Goal: Transaction & Acquisition: Purchase product/service

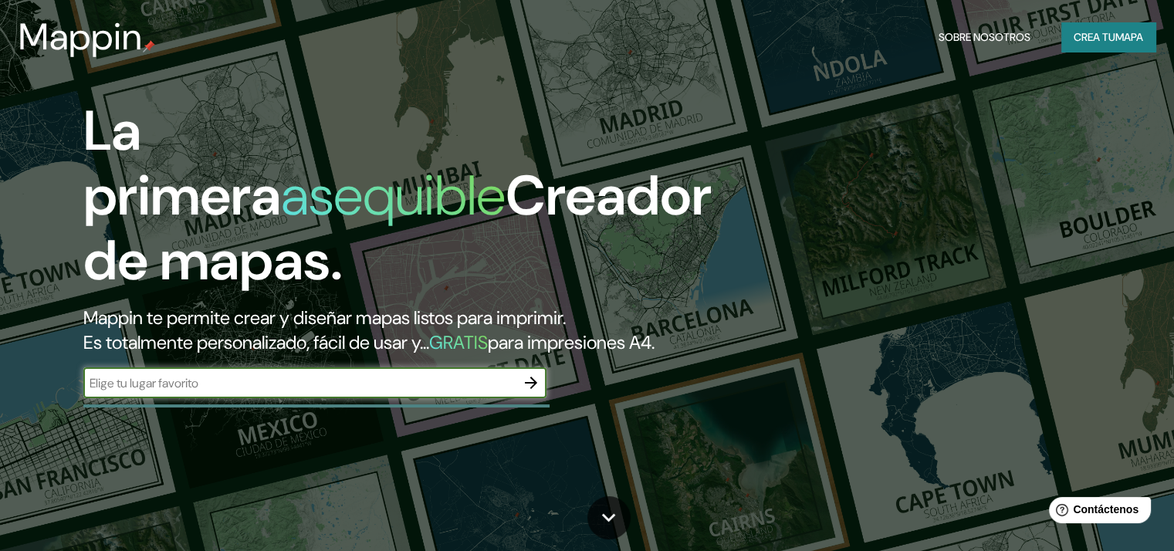
click at [198, 392] on input "text" at bounding box center [299, 383] width 432 height 18
type input "a"
type input "AV. TACNA LIMA PERÚ"
click at [529, 392] on icon "button" at bounding box center [531, 383] width 19 height 19
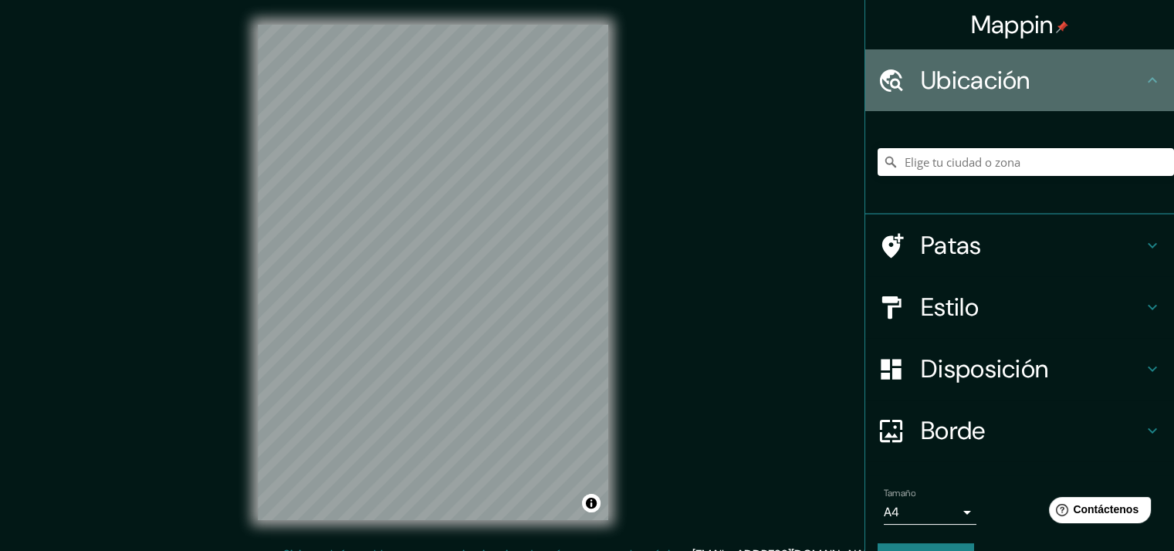
click at [1089, 76] on h4 "Ubicación" at bounding box center [1032, 80] width 222 height 31
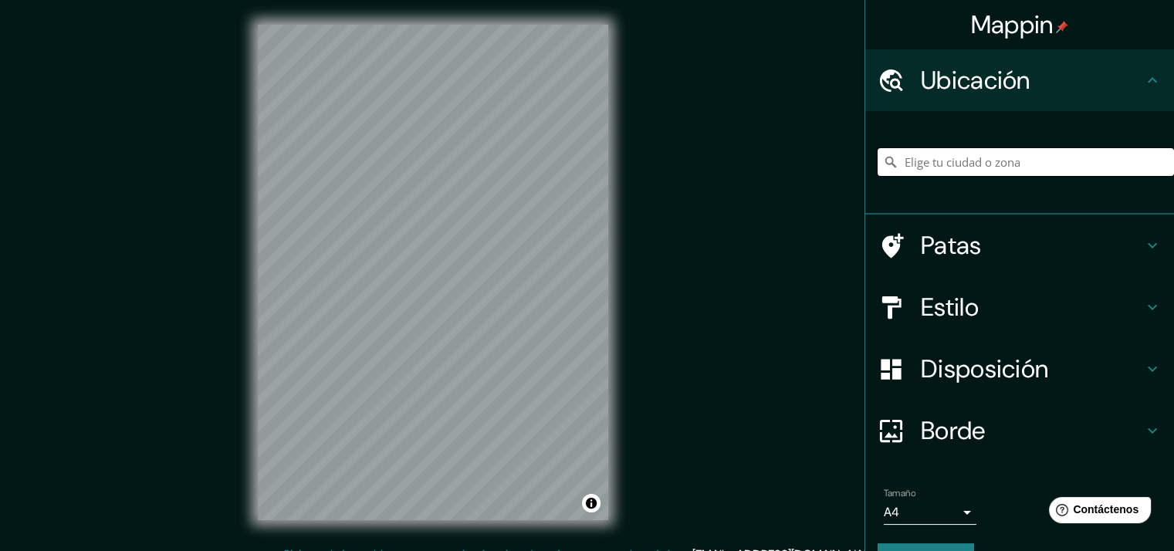
click at [1003, 166] on input "Elige tu ciudad o zona" at bounding box center [1026, 162] width 296 height 28
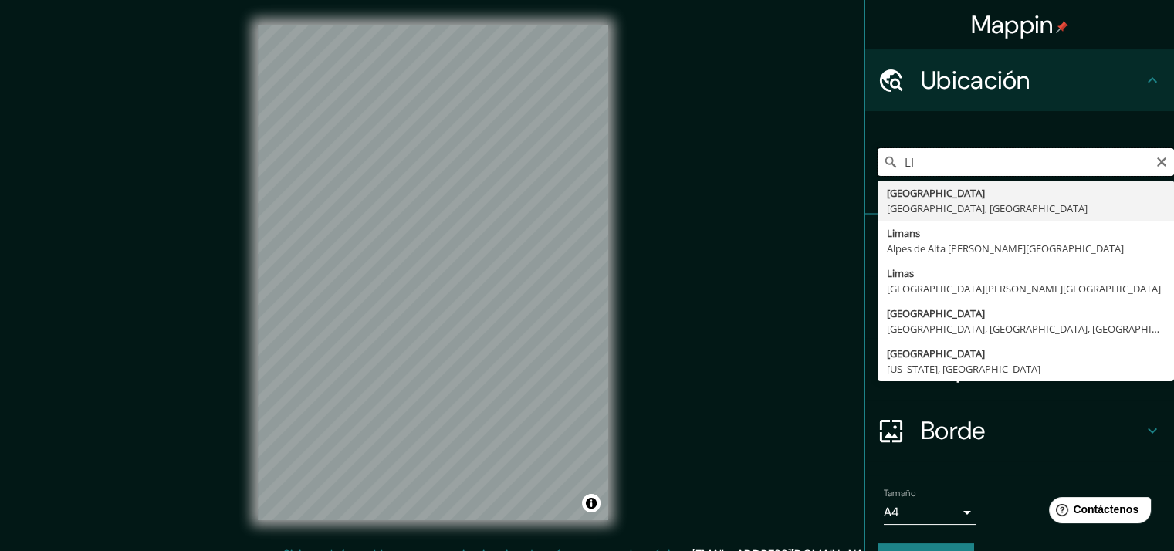
type input "L"
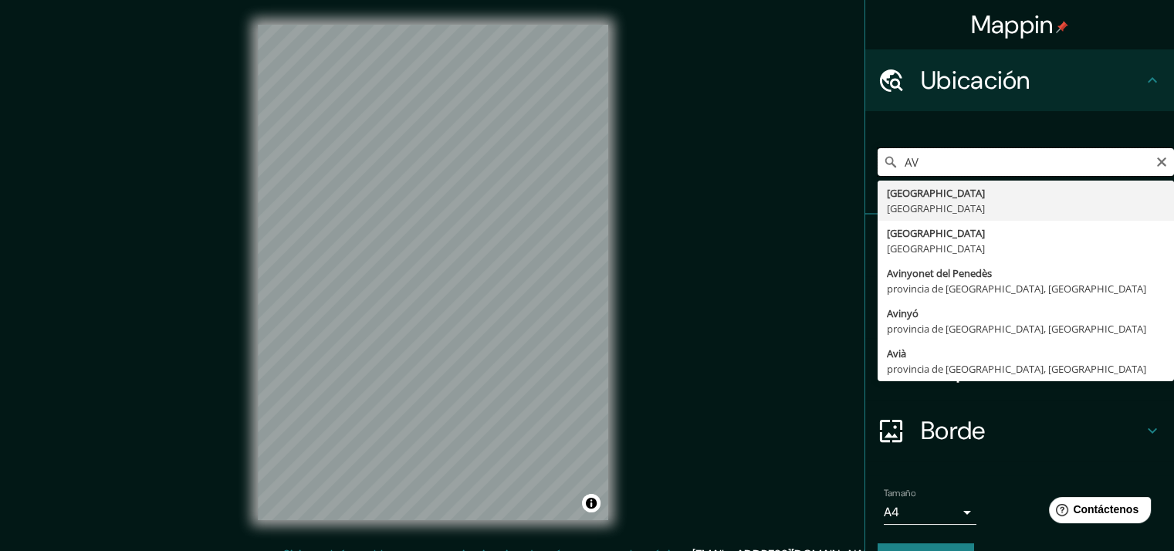
type input "A"
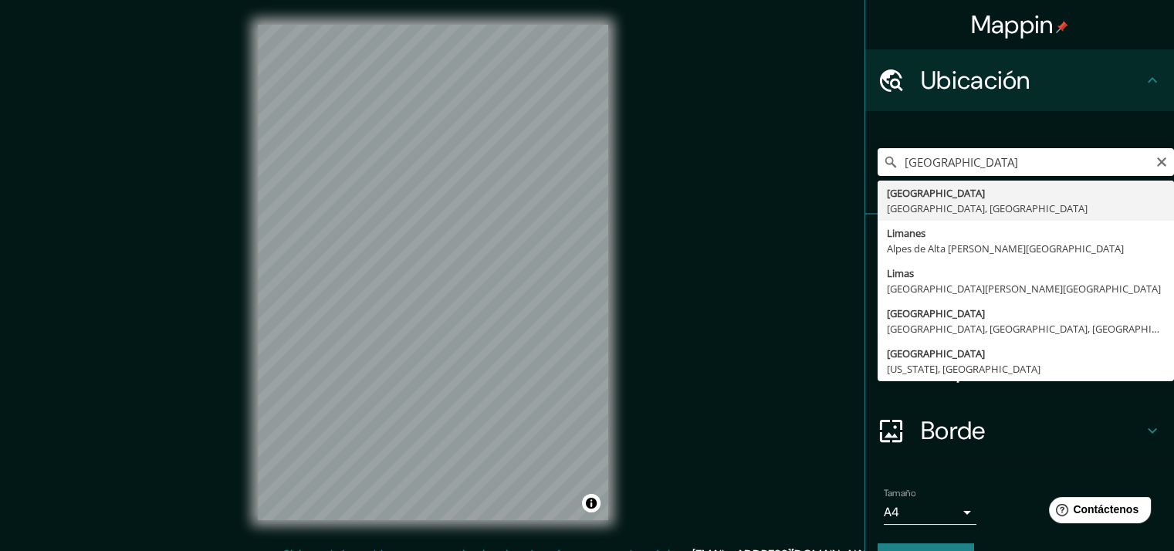
type input "Lima, Provincia de Lima, Perú"
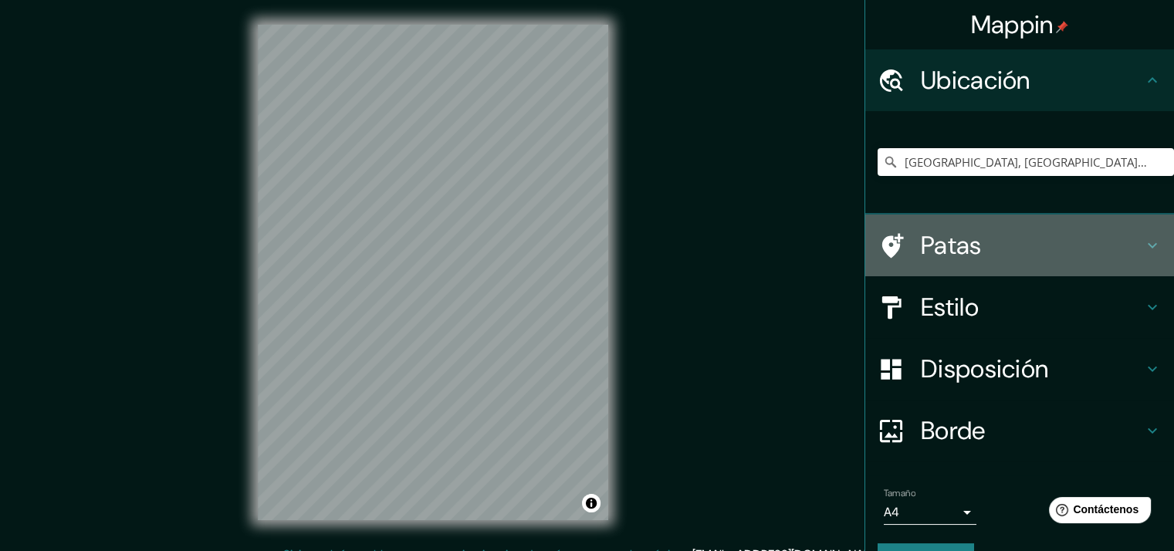
click at [974, 241] on h4 "Patas" at bounding box center [1032, 245] width 222 height 31
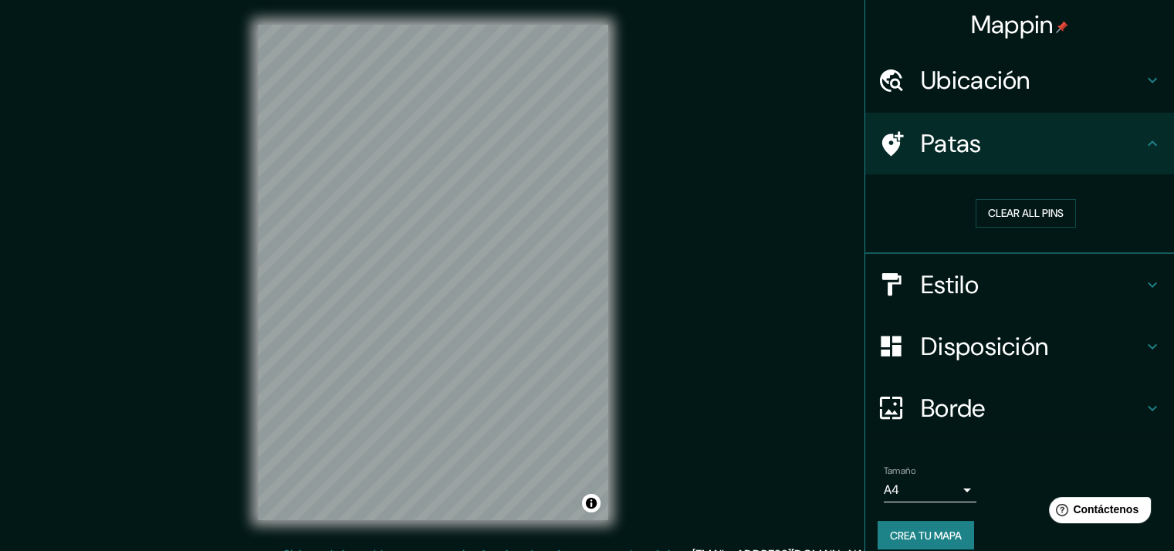
click at [1045, 281] on h4 "Estilo" at bounding box center [1032, 284] width 222 height 31
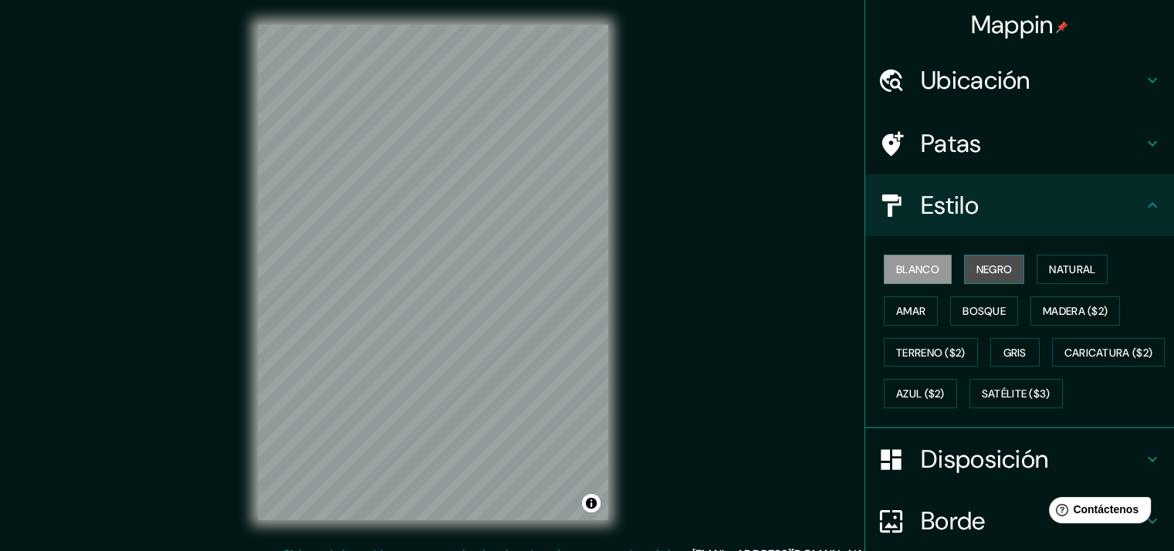
click at [977, 266] on font "Negro" at bounding box center [995, 270] width 36 height 14
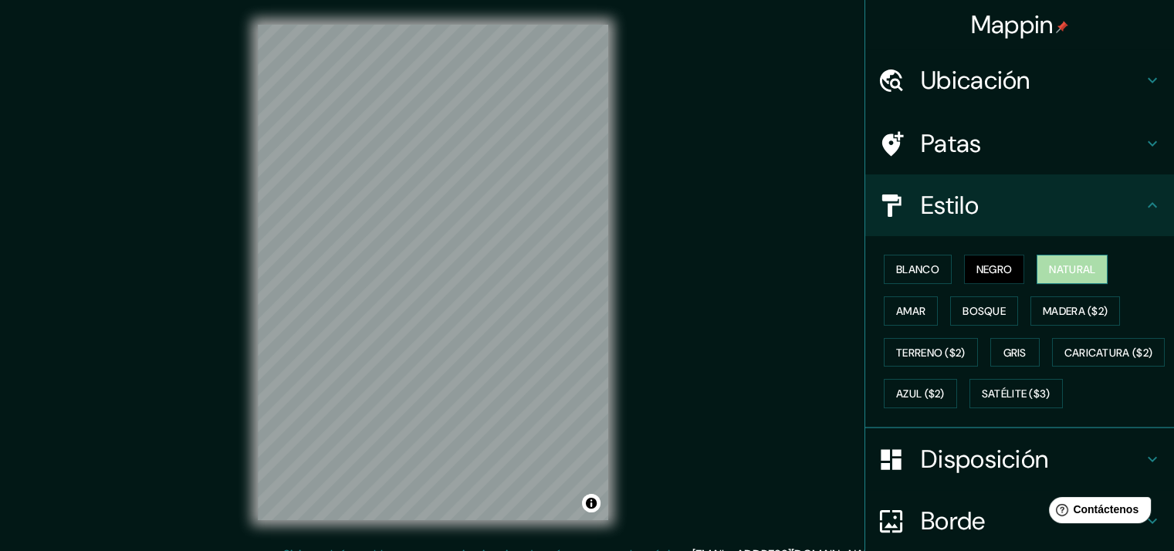
click at [1037, 267] on button "Natural" at bounding box center [1072, 269] width 71 height 29
click at [896, 315] on font "Amar" at bounding box center [910, 311] width 29 height 14
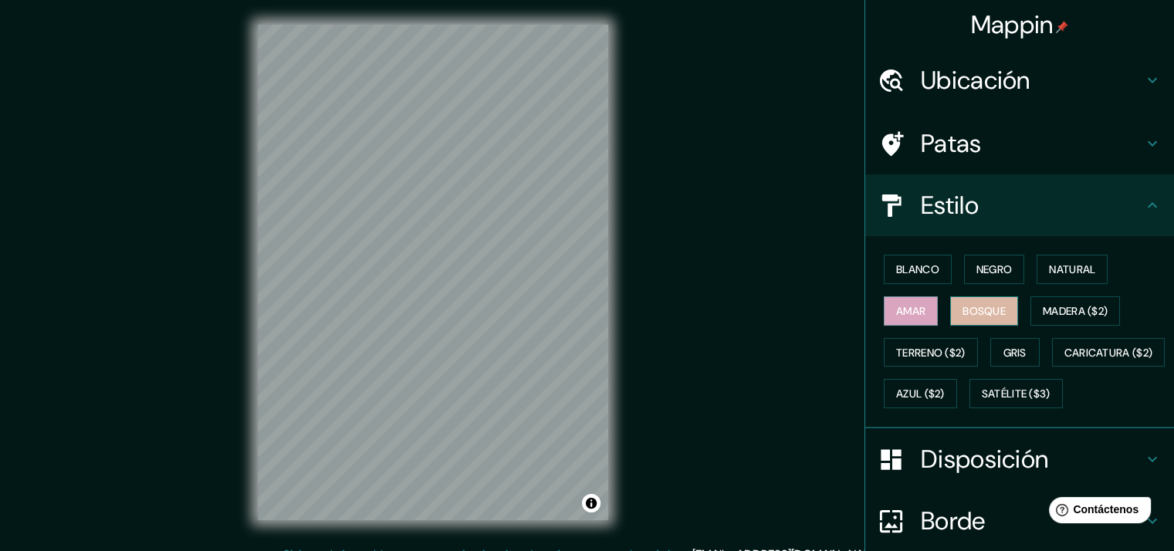
click at [963, 304] on font "Bosque" at bounding box center [984, 311] width 43 height 14
click at [1043, 307] on font "Madera ($2)" at bounding box center [1075, 311] width 65 height 14
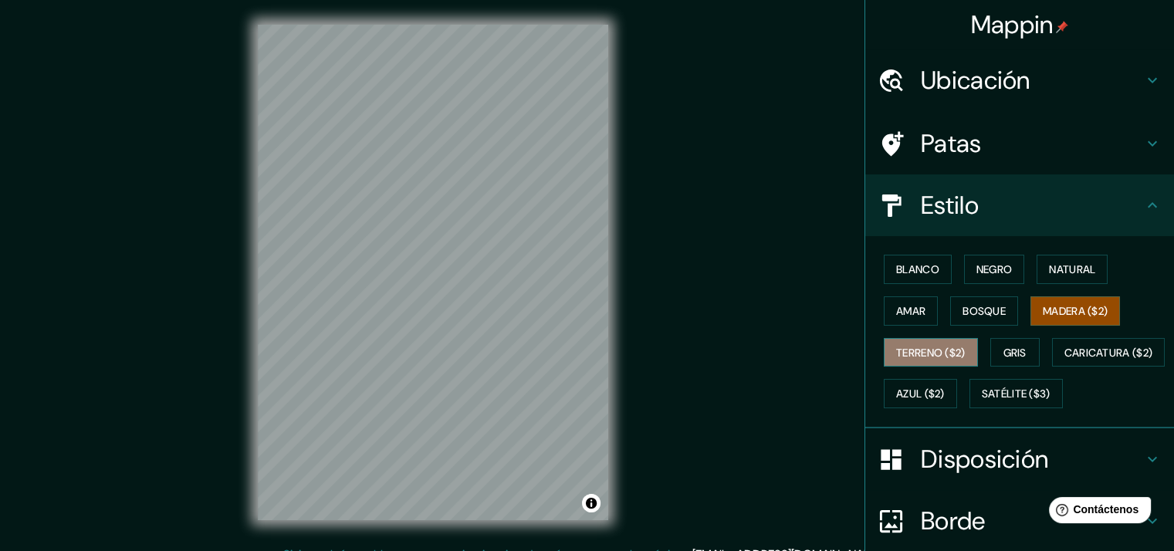
click at [933, 347] on font "Terreno ($2)" at bounding box center [930, 353] width 69 height 14
click at [1057, 320] on button "Madera ($2)" at bounding box center [1076, 310] width 90 height 29
click at [971, 311] on font "Bosque" at bounding box center [984, 311] width 43 height 14
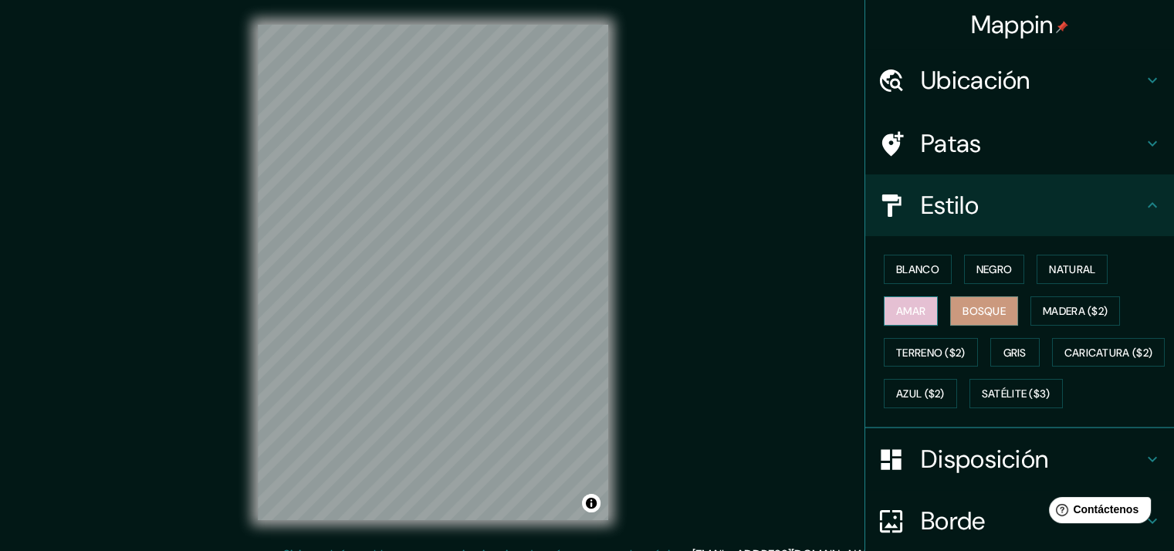
click at [910, 310] on font "Amar" at bounding box center [910, 311] width 29 height 14
click at [909, 270] on font "Blanco" at bounding box center [917, 270] width 43 height 14
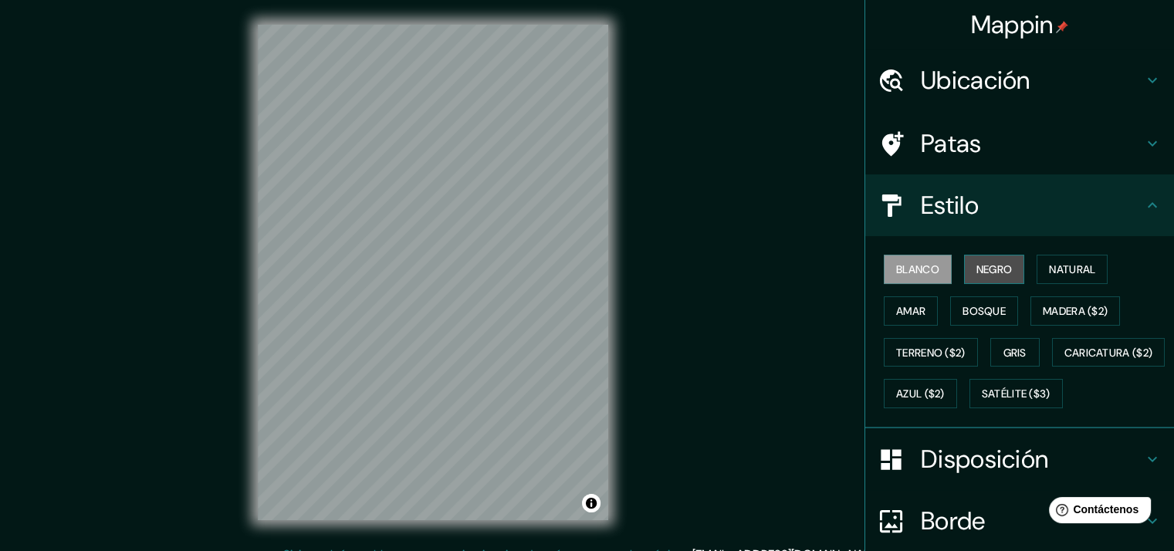
click at [978, 264] on font "Negro" at bounding box center [995, 270] width 36 height 14
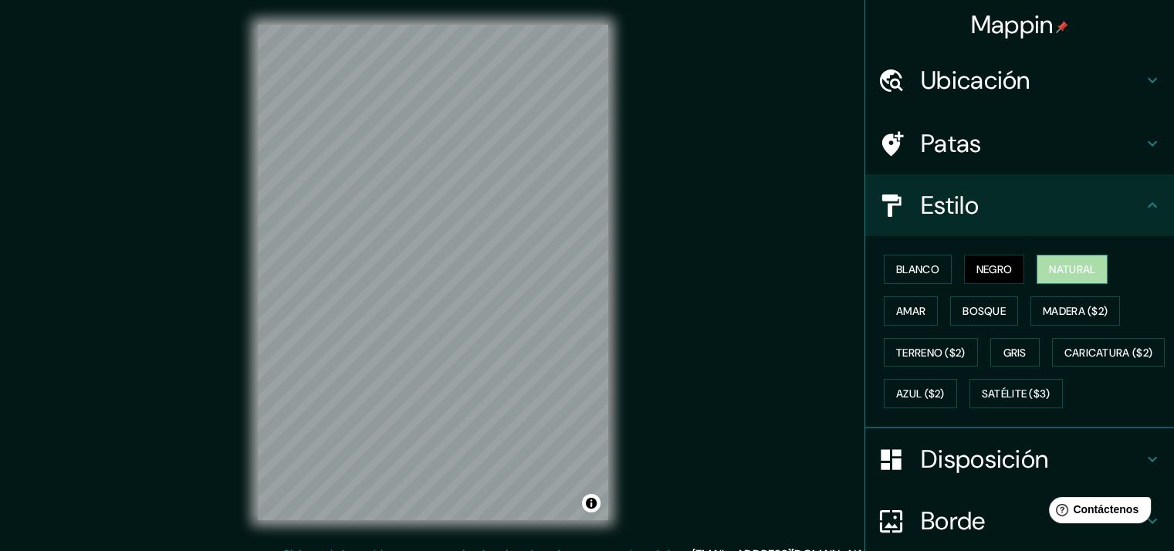
click at [1038, 265] on button "Natural" at bounding box center [1072, 269] width 71 height 29
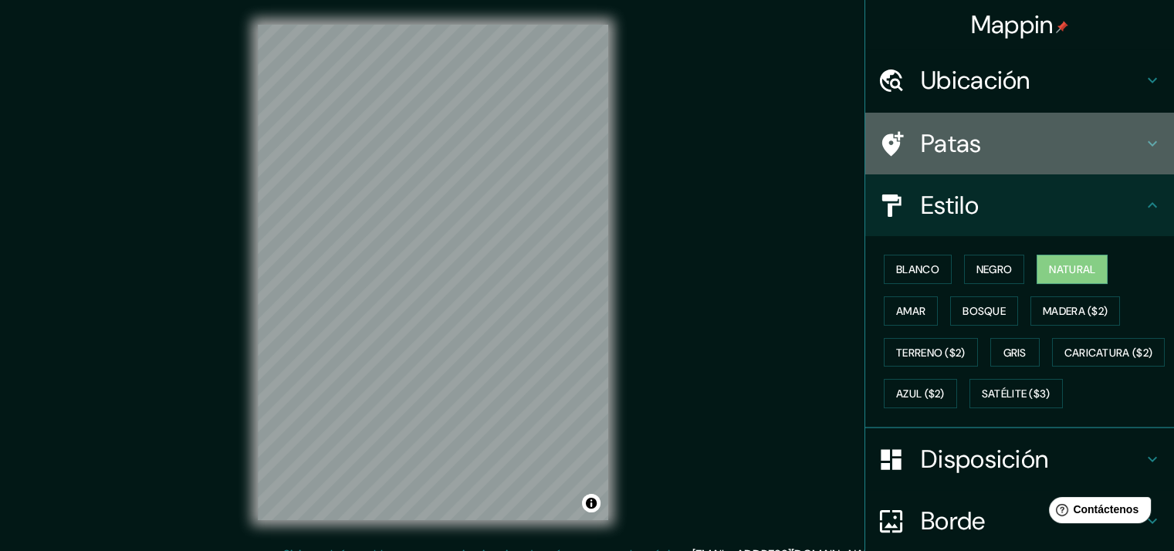
click at [971, 150] on h4 "Patas" at bounding box center [1032, 143] width 222 height 31
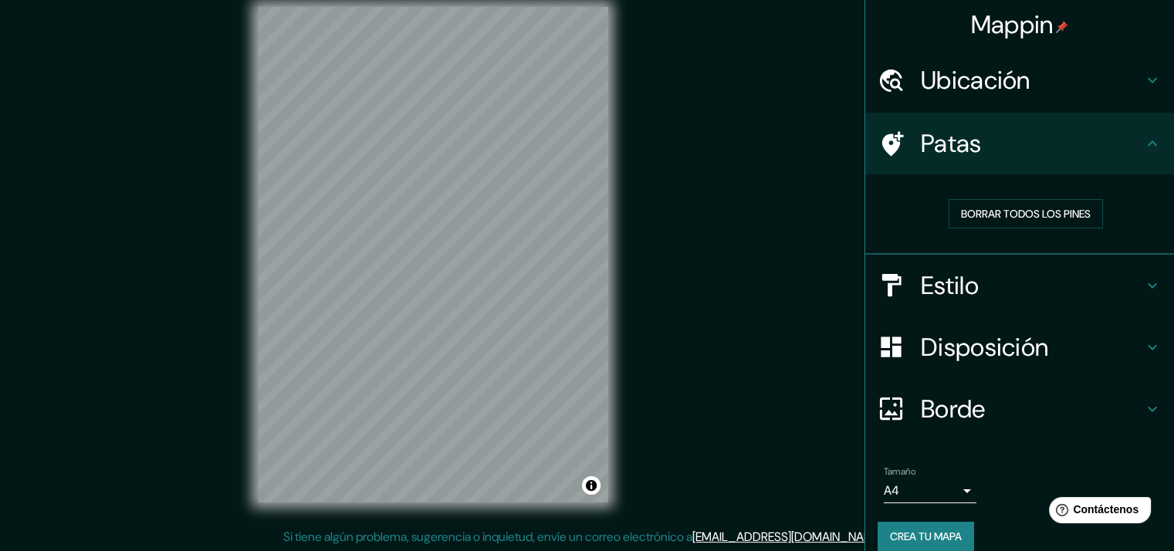
scroll to position [19, 0]
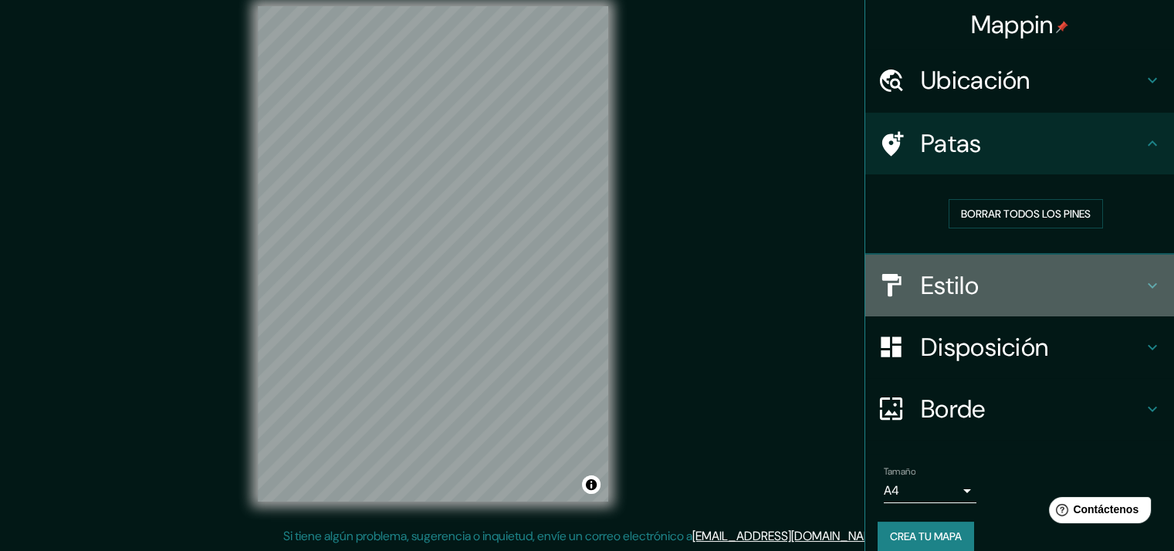
click at [1025, 273] on h4 "Estilo" at bounding box center [1032, 285] width 222 height 31
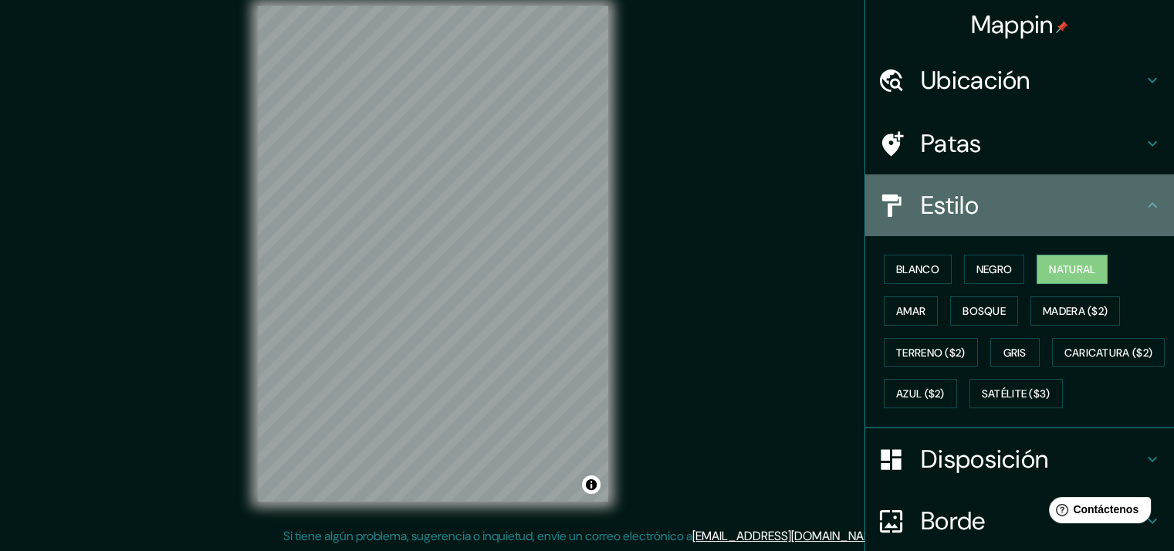
click at [1047, 194] on h4 "Estilo" at bounding box center [1032, 205] width 222 height 31
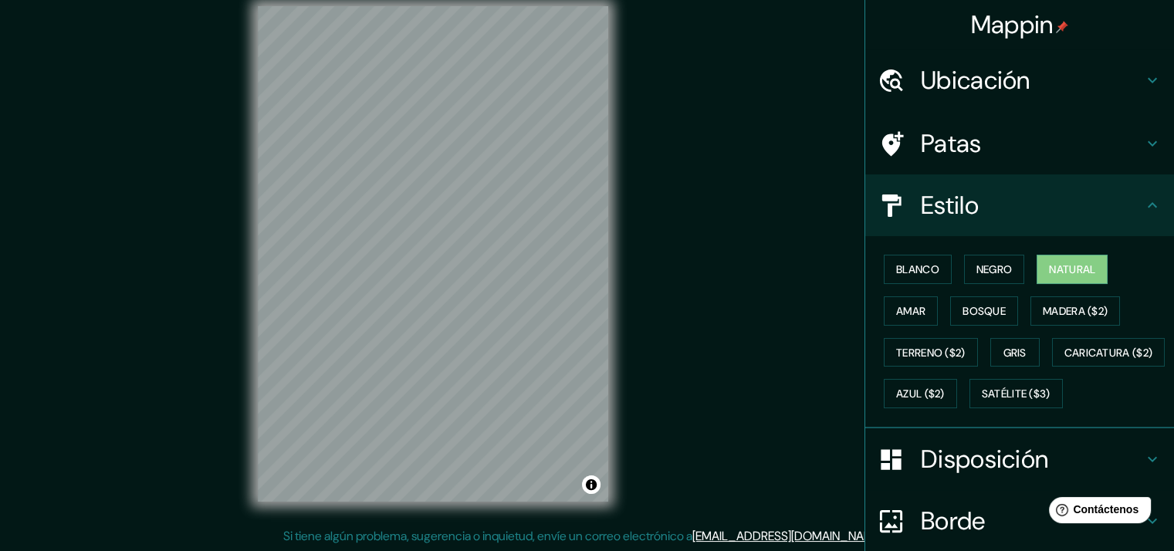
click at [977, 185] on div "Estilo" at bounding box center [1019, 205] width 309 height 62
click at [1146, 203] on icon at bounding box center [1152, 205] width 19 height 19
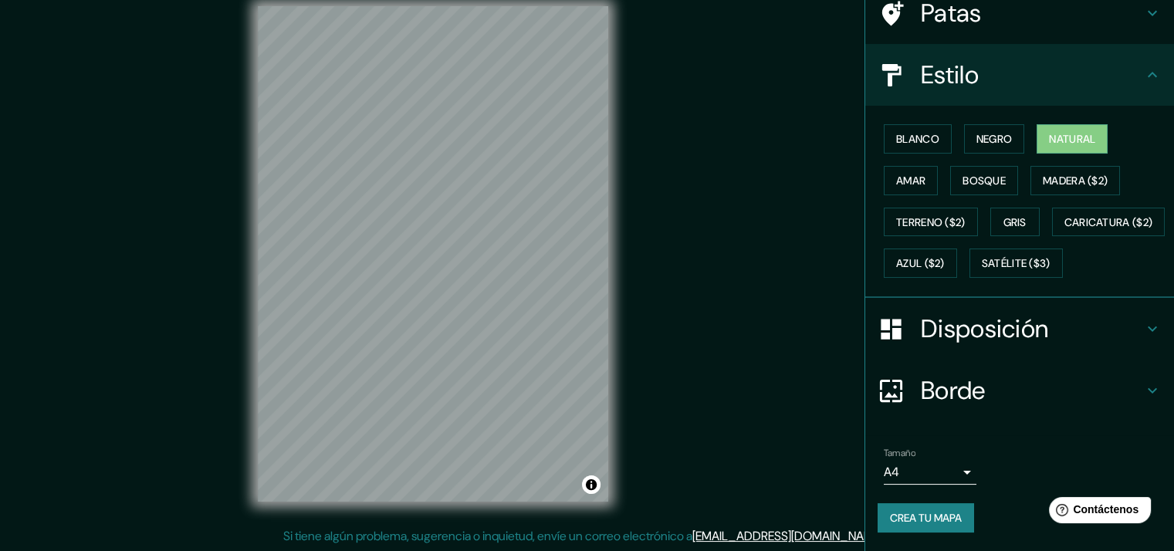
click at [975, 324] on font "Disposición" at bounding box center [984, 329] width 127 height 32
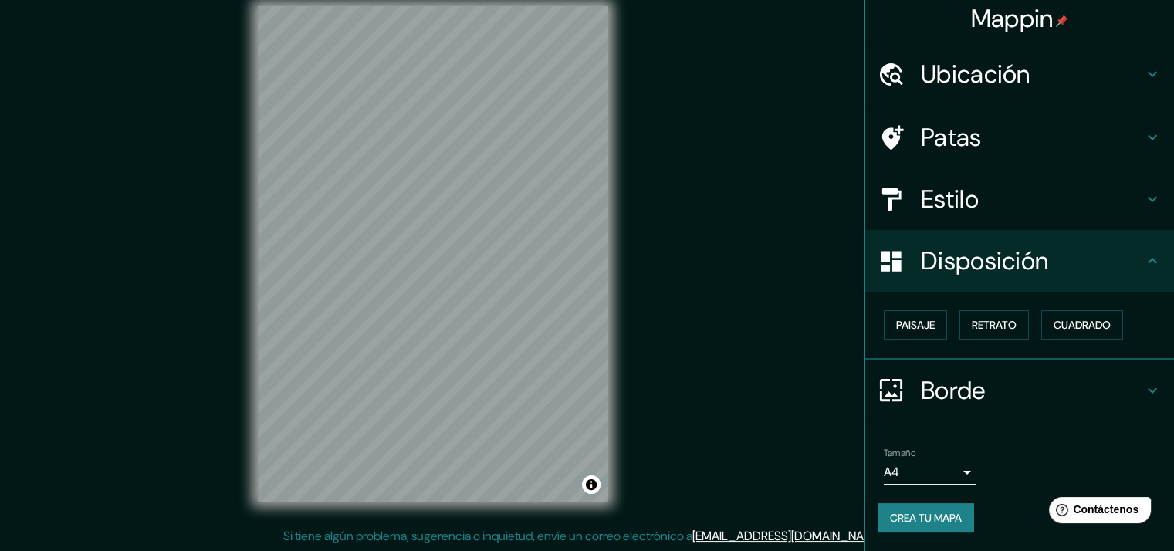
scroll to position [4, 0]
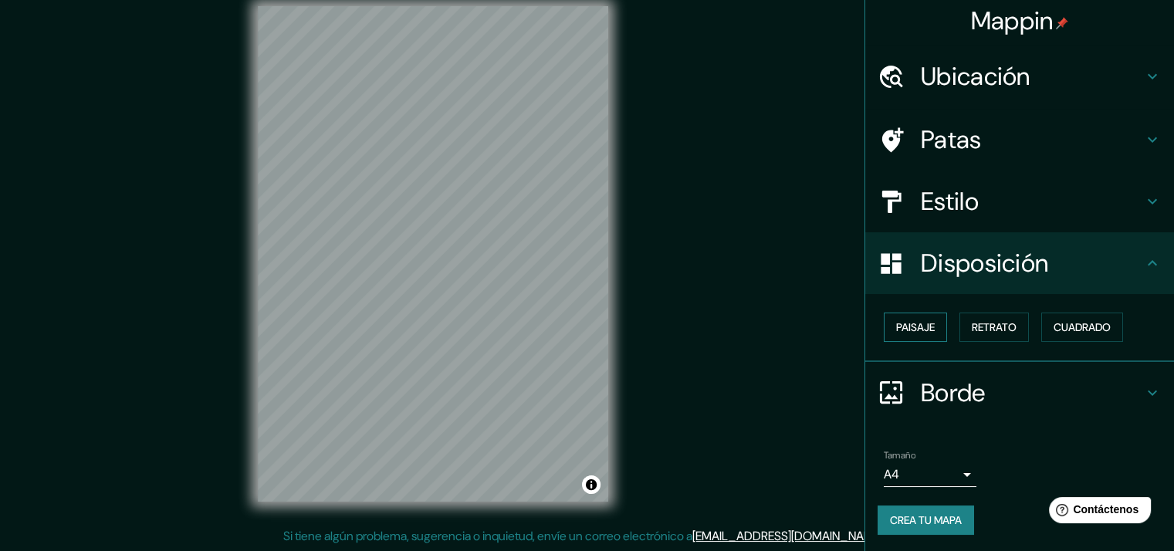
click at [911, 327] on font "Paisaje" at bounding box center [915, 327] width 39 height 14
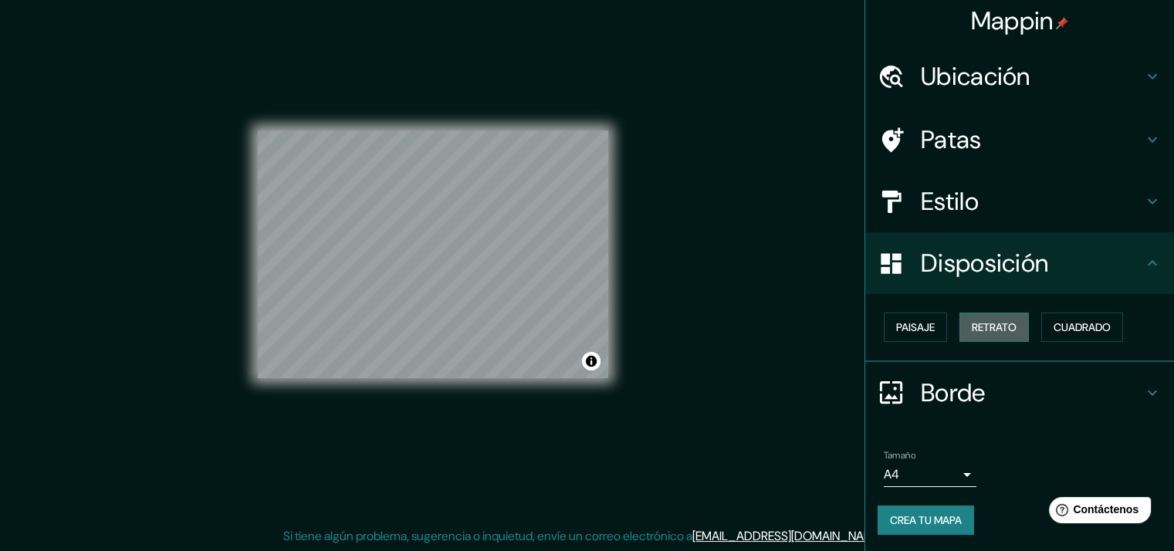
click at [985, 318] on font "Retrato" at bounding box center [994, 327] width 45 height 20
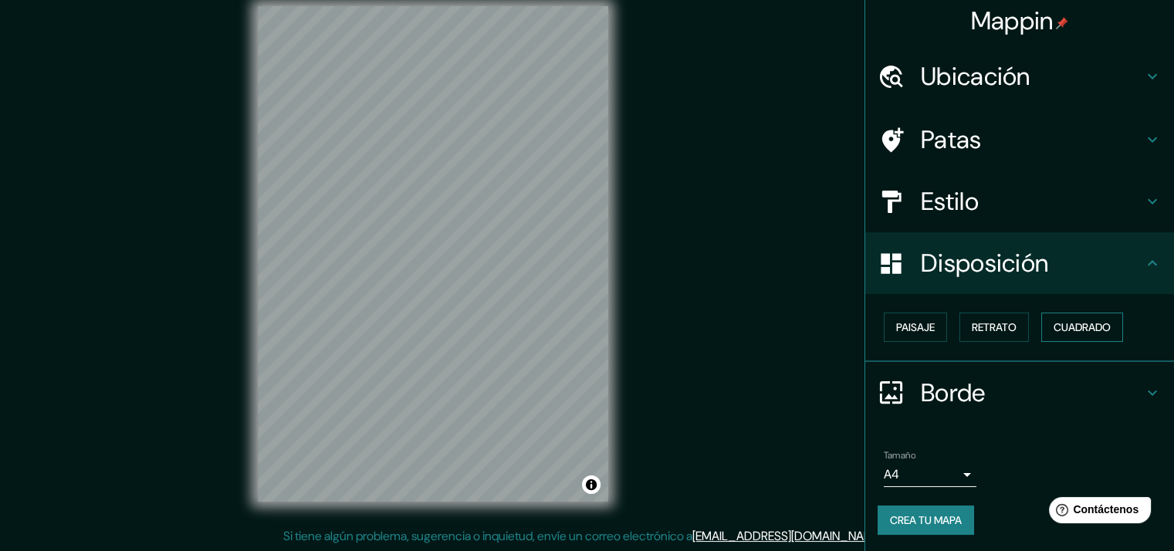
click at [1077, 320] on font "Cuadrado" at bounding box center [1082, 327] width 57 height 14
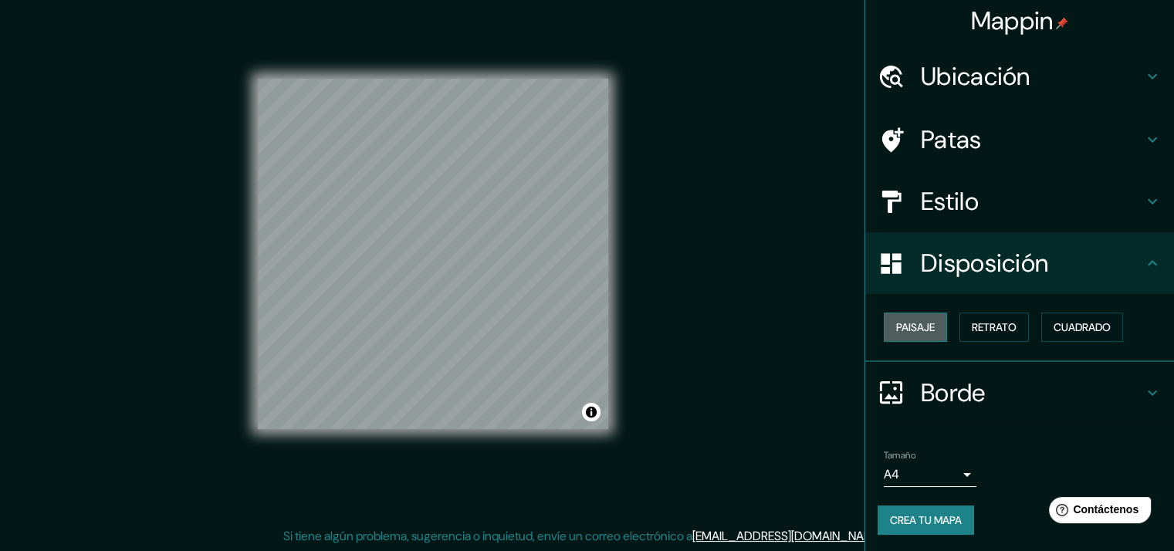
click at [896, 320] on font "Paisaje" at bounding box center [915, 327] width 39 height 14
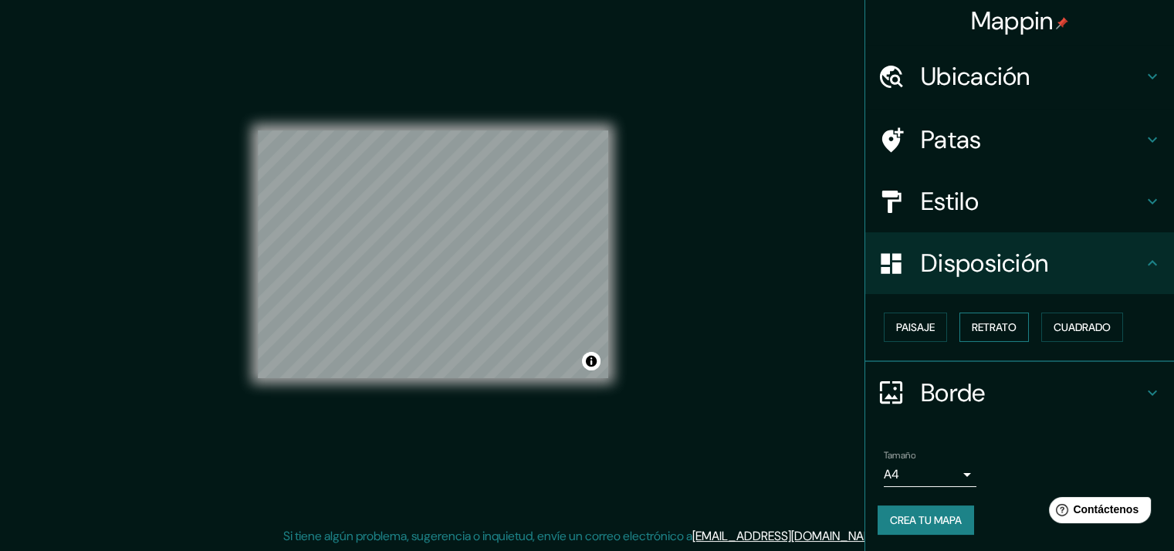
click at [991, 317] on font "Retrato" at bounding box center [994, 327] width 45 height 20
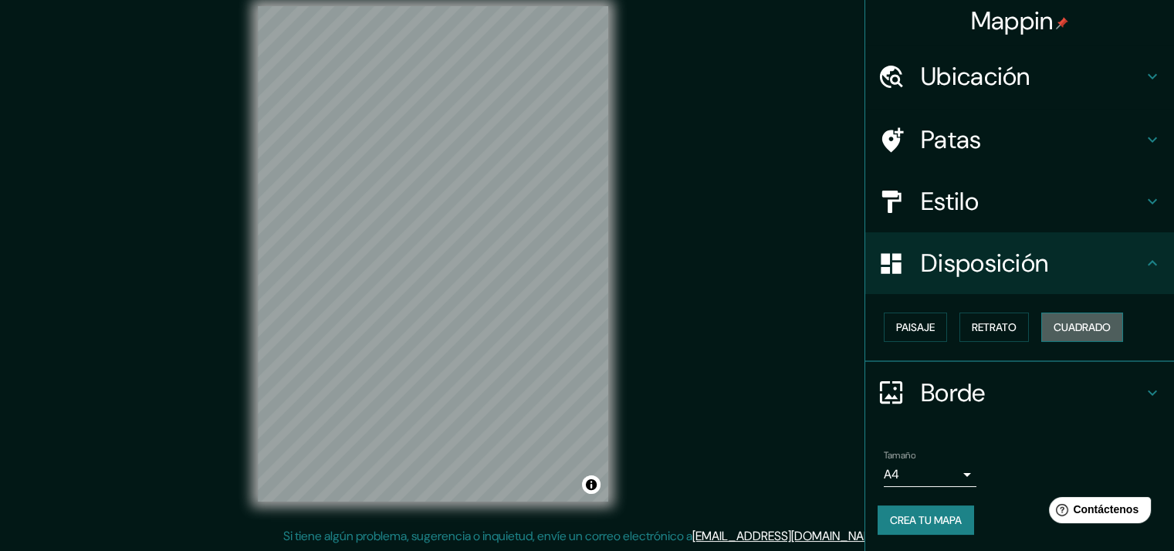
click at [1058, 317] on font "Cuadrado" at bounding box center [1082, 327] width 57 height 20
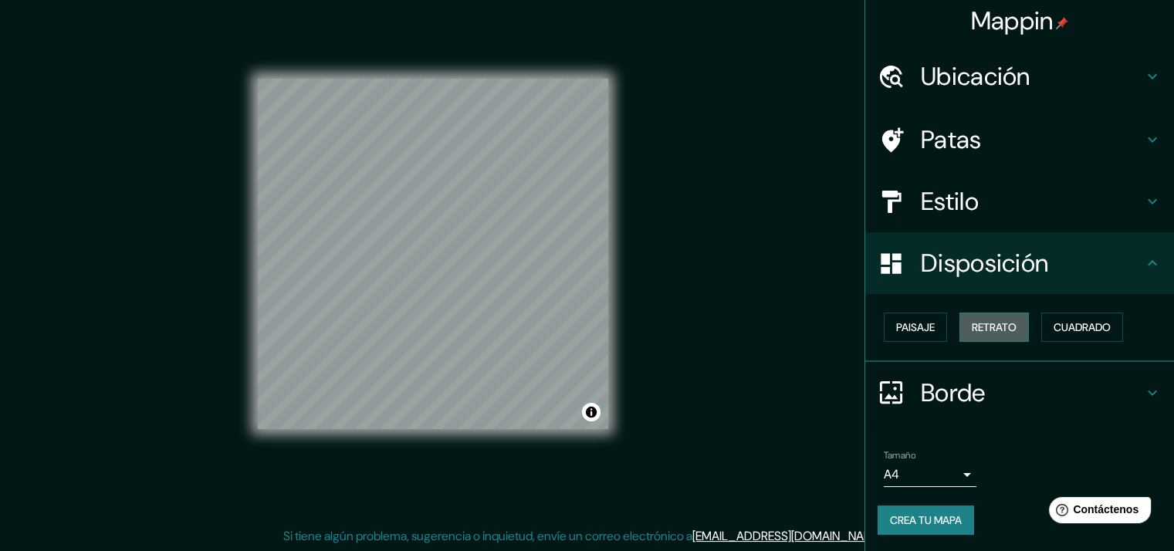
click at [977, 320] on font "Retrato" at bounding box center [994, 327] width 45 height 14
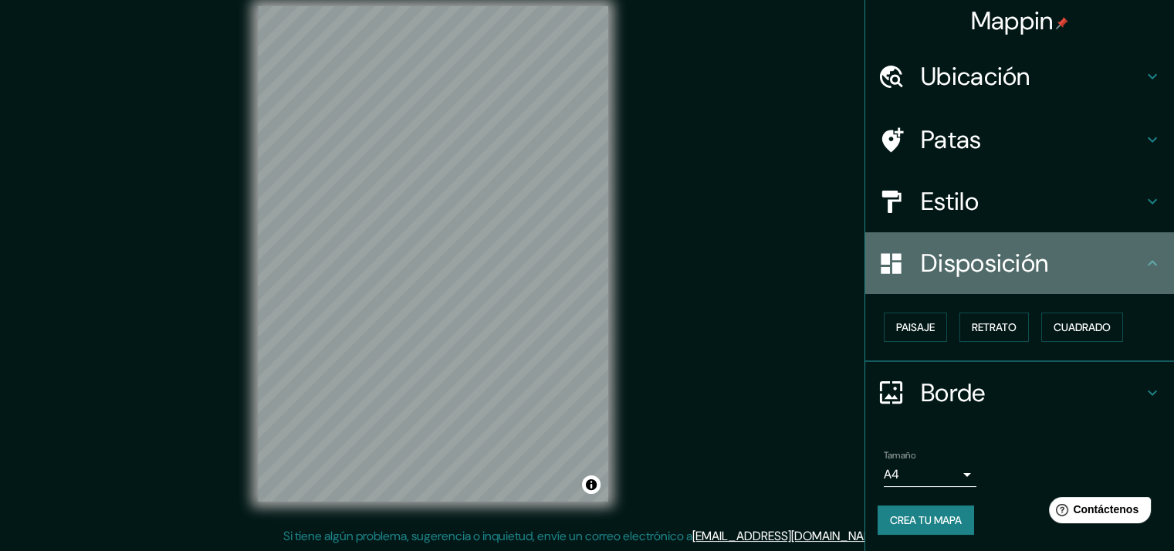
click at [1020, 256] on font "Disposición" at bounding box center [984, 263] width 127 height 32
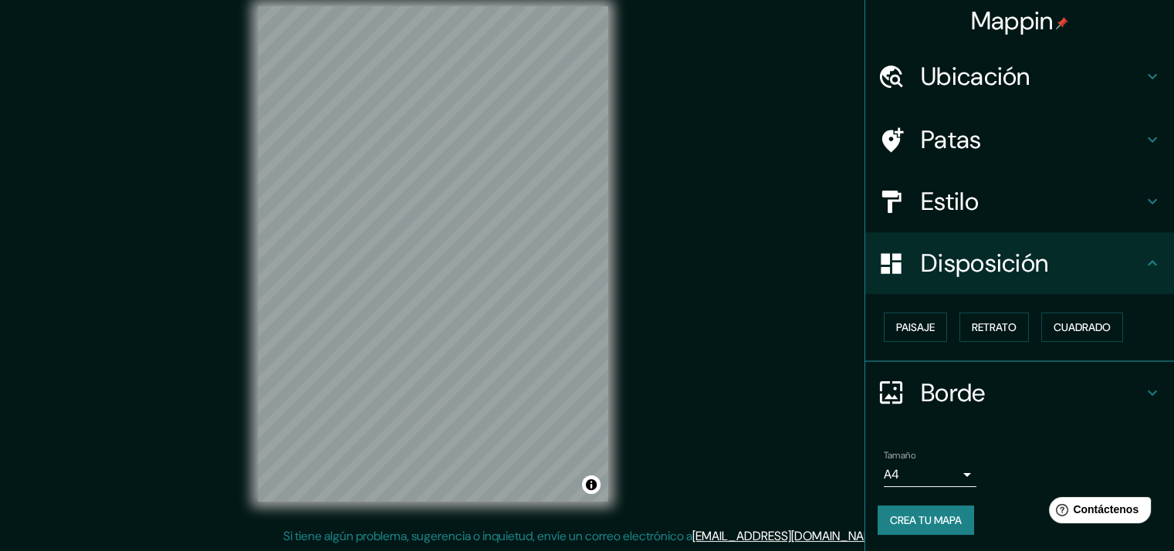
click at [906, 384] on div at bounding box center [899, 392] width 43 height 27
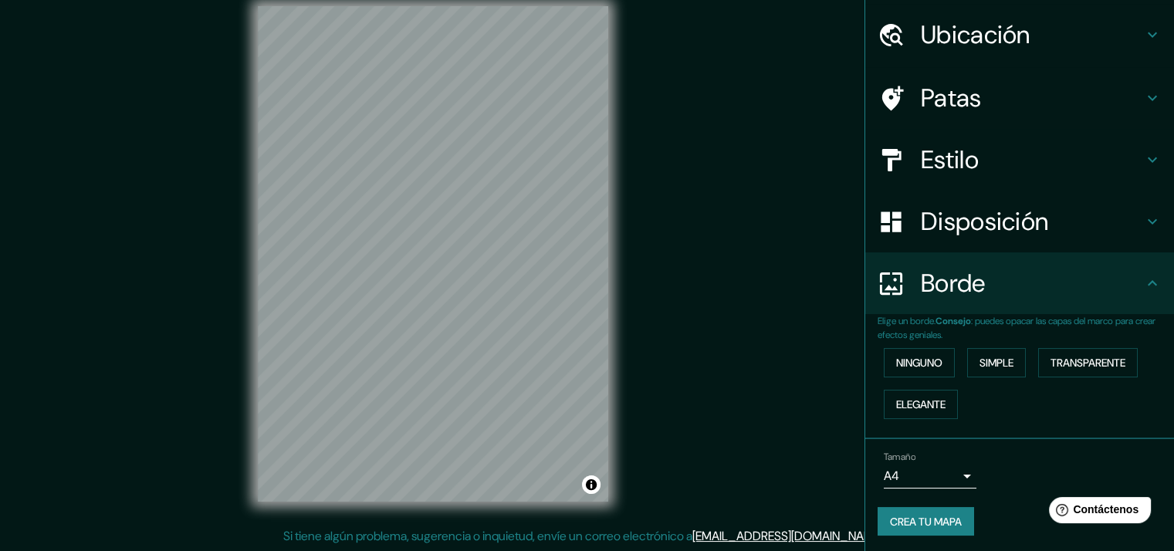
scroll to position [47, 0]
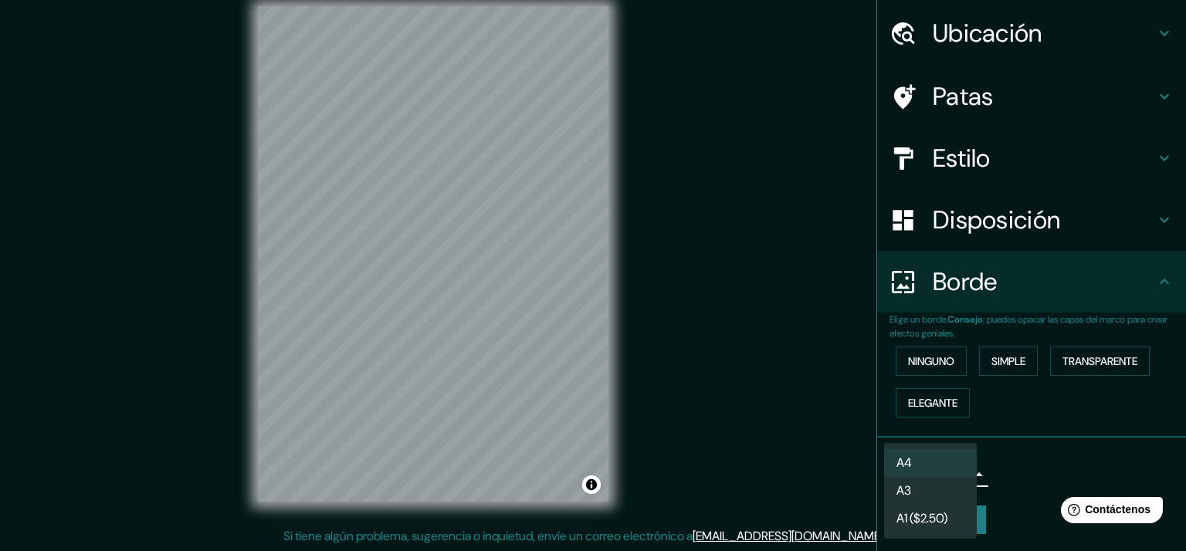
click at [954, 469] on body "Mappin Ubicación Lima, Provincia de Lima, Perú Patas Estilo Disposición Borde E…" at bounding box center [593, 256] width 1186 height 551
click at [937, 487] on li "A3" at bounding box center [930, 492] width 93 height 29
type input "a4"
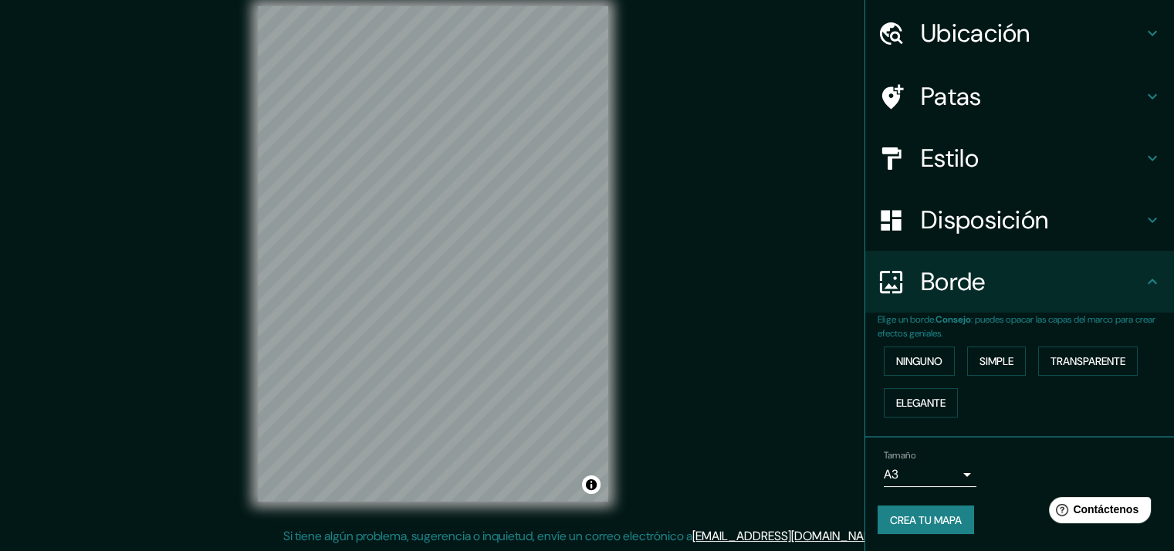
click at [967, 66] on div "Patas" at bounding box center [1019, 97] width 309 height 62
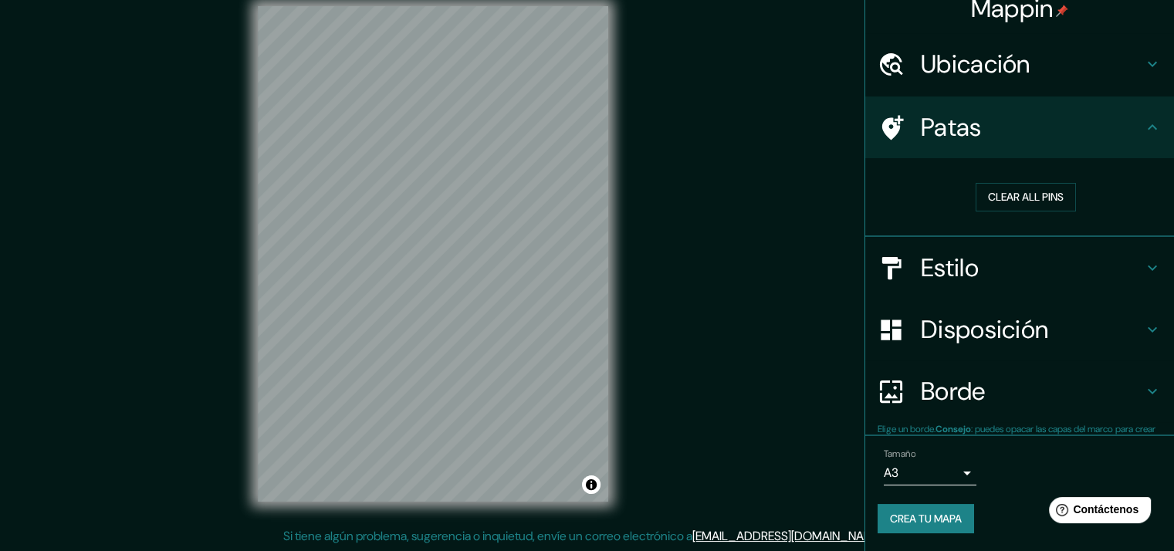
click at [948, 94] on ul "Ubicación Lima, Provincia de Lima, Perú Patas Clear all pins Estilo Disposición…" at bounding box center [1019, 292] width 309 height 519
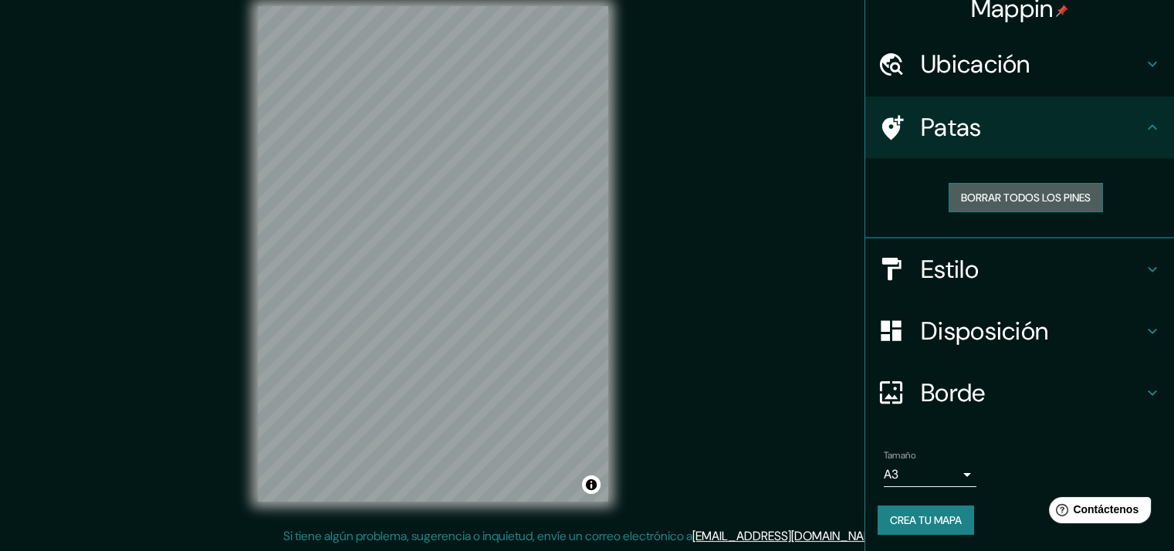
click at [989, 203] on font "Borrar todos los pines" at bounding box center [1026, 198] width 130 height 14
click at [1001, 98] on div "Patas" at bounding box center [1019, 128] width 309 height 62
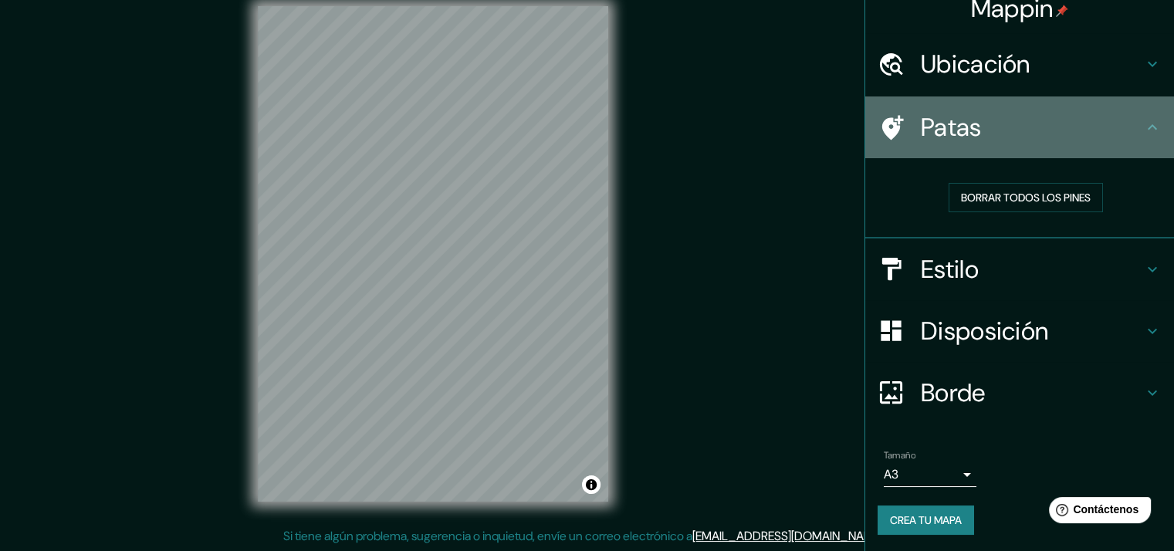
click at [940, 115] on font "Patas" at bounding box center [951, 127] width 61 height 32
drag, startPoint x: 889, startPoint y: 128, endPoint x: 879, endPoint y: 126, distance: 11.1
click at [879, 126] on icon at bounding box center [891, 127] width 27 height 27
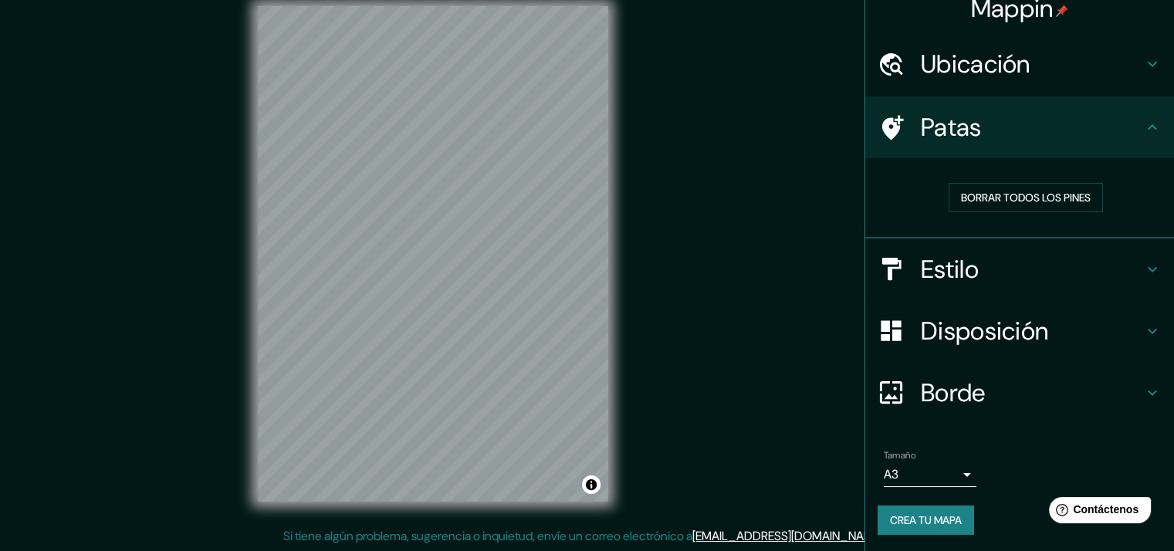
click at [481, 206] on div "Mappin Ubicación Lima, Provincia de Lima, Perú Patas Borrar todos los pines Est…" at bounding box center [587, 266] width 1174 height 571
drag, startPoint x: 488, startPoint y: 197, endPoint x: 492, endPoint y: 226, distance: 29.6
click at [492, 226] on div at bounding box center [492, 230] width 12 height 12
click at [494, 226] on div at bounding box center [492, 230] width 12 height 12
click at [892, 134] on icon at bounding box center [891, 127] width 27 height 27
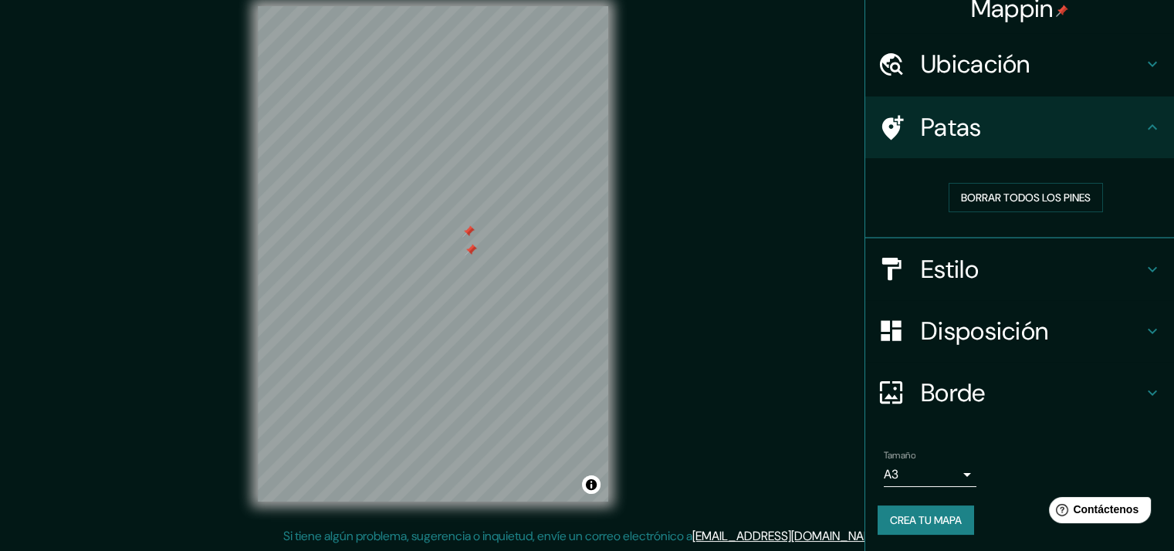
click at [472, 246] on div at bounding box center [471, 250] width 12 height 12
drag, startPoint x: 472, startPoint y: 246, endPoint x: 471, endPoint y: 237, distance: 8.5
click at [471, 237] on div at bounding box center [468, 231] width 12 height 12
